Goal: Task Accomplishment & Management: Use online tool/utility

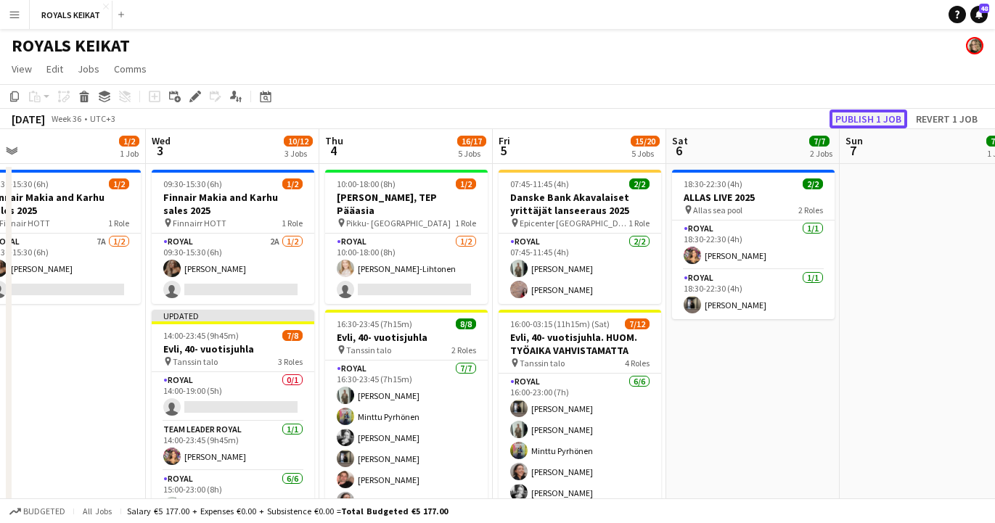
click at [866, 121] on button "Publish 1 job" at bounding box center [869, 119] width 78 height 19
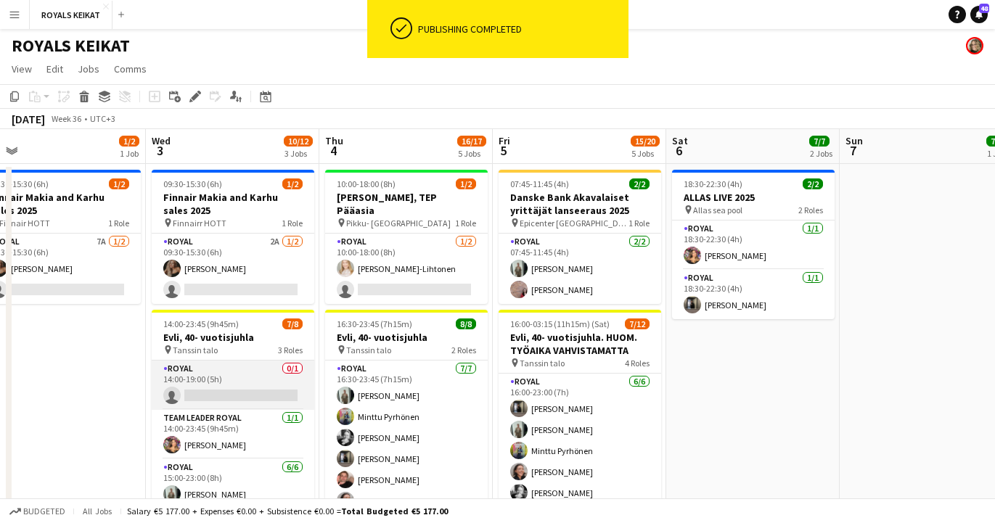
click at [243, 391] on app-card-role "Royal 0/1 14:00-19:00 (5h) single-neutral-actions" at bounding box center [233, 385] width 163 height 49
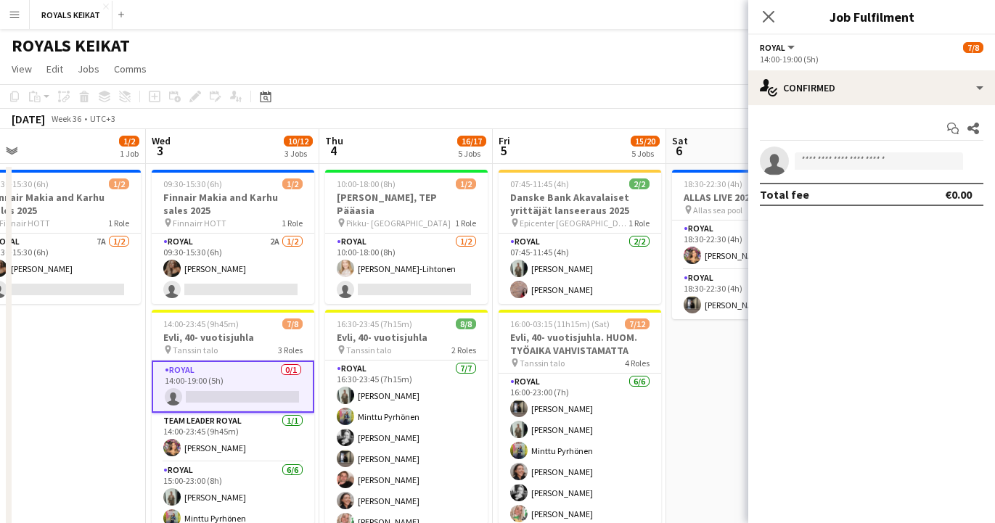
click at [102, 414] on app-date-cell "09:30-15:30 (6h) 1/2 Finnair Makia and Karhu sales 2025 pin Finnair HOTT 1 Role…" at bounding box center [59, 359] width 174 height 391
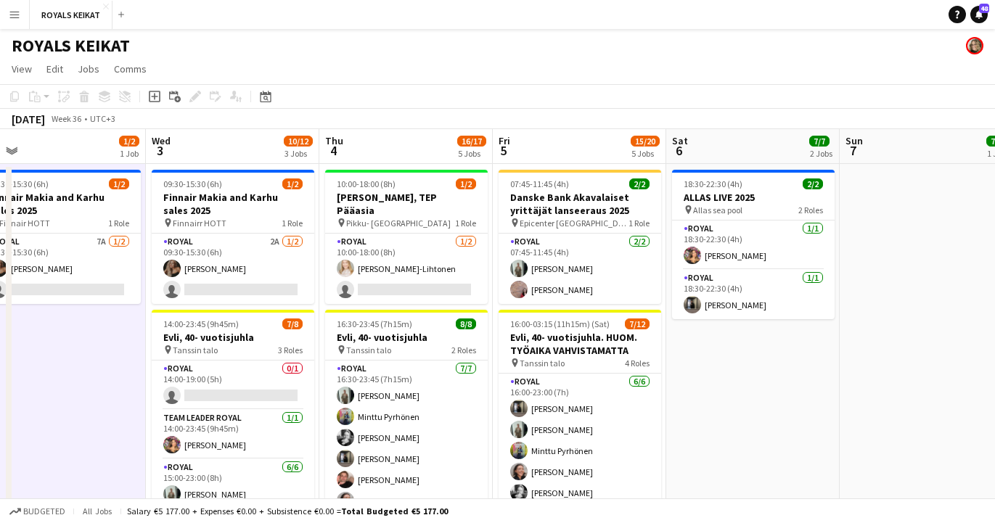
click at [951, 336] on app-date-cell at bounding box center [927, 359] width 174 height 391
